Goal: Transaction & Acquisition: Book appointment/travel/reservation

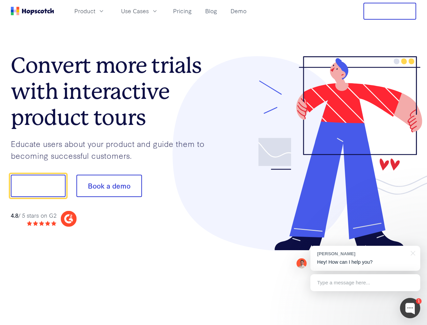
click at [214, 162] on div at bounding box center [315, 153] width 203 height 194
click at [95, 11] on span "Product" at bounding box center [84, 11] width 21 height 8
click at [149, 11] on span "Use Cases" at bounding box center [135, 11] width 28 height 8
click at [390, 11] on button "Free Trial" at bounding box center [390, 11] width 53 height 17
click at [38, 186] on button "Show me!" at bounding box center [38, 186] width 55 height 22
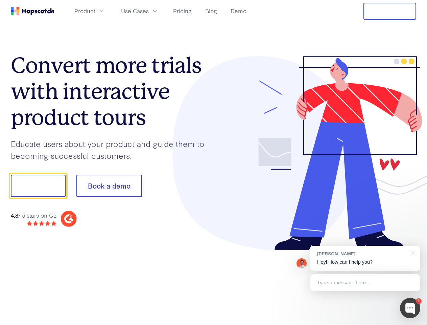
click at [109, 186] on button "Book a demo" at bounding box center [109, 186] width 66 height 22
click at [410, 308] on div at bounding box center [410, 308] width 20 height 20
click at [365, 258] on div "[PERSON_NAME] Hey! How can I help you?" at bounding box center [366, 258] width 110 height 25
click at [412, 252] on div at bounding box center [357, 185] width 127 height 226
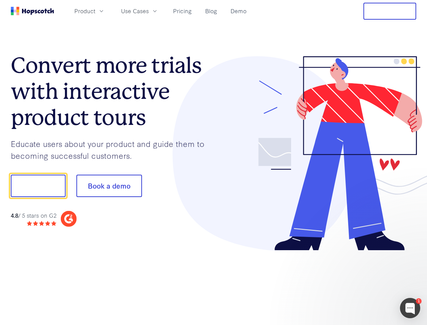
click at [365, 282] on div at bounding box center [357, 185] width 127 height 226
